Goal: Find contact information: Find contact information

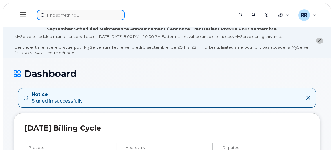
drag, startPoint x: 0, startPoint y: 0, endPoint x: 102, endPoint y: 16, distance: 103.0
click at [102, 16] on input at bounding box center [81, 15] width 88 height 10
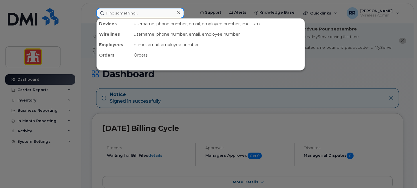
paste input "Orosakin"
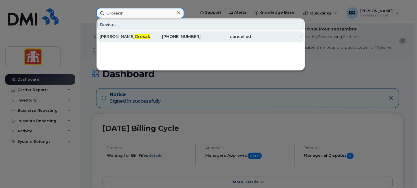
type input "Orosakin"
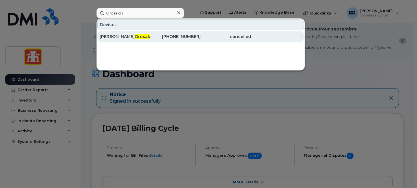
click at [120, 31] on link "[PERSON_NAME] [PHONE_NUMBER] cancelled -" at bounding box center [200, 36] width 207 height 10
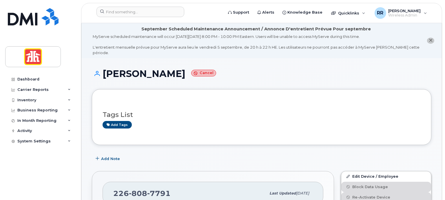
drag, startPoint x: 132, startPoint y: 2, endPoint x: 279, endPoint y: 68, distance: 160.6
click at [279, 69] on h1 "Ola Orosakin Cancel" at bounding box center [262, 74] width 340 height 10
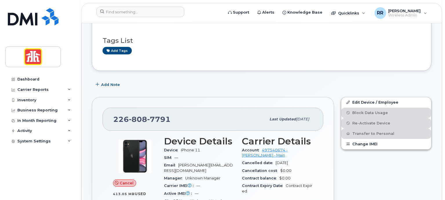
scroll to position [77, 0]
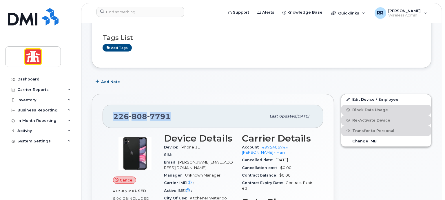
drag, startPoint x: 112, startPoint y: 107, endPoint x: 171, endPoint y: 107, distance: 58.9
click at [171, 107] on div "226 808 7791 Last updated Mar 16, 2025" at bounding box center [213, 116] width 221 height 23
copy span "226 808 7791"
